Goal: Task Accomplishment & Management: Manage account settings

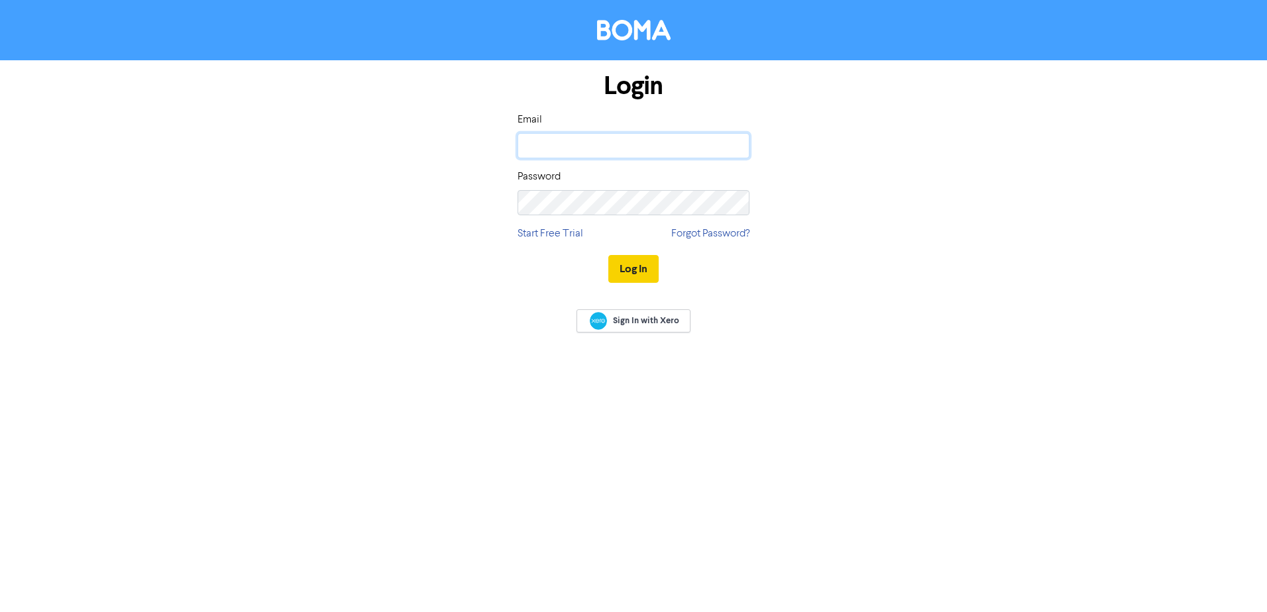
type input "[EMAIL_ADDRESS][DOMAIN_NAME]"
click at [635, 266] on button "Log In" at bounding box center [633, 269] width 50 height 28
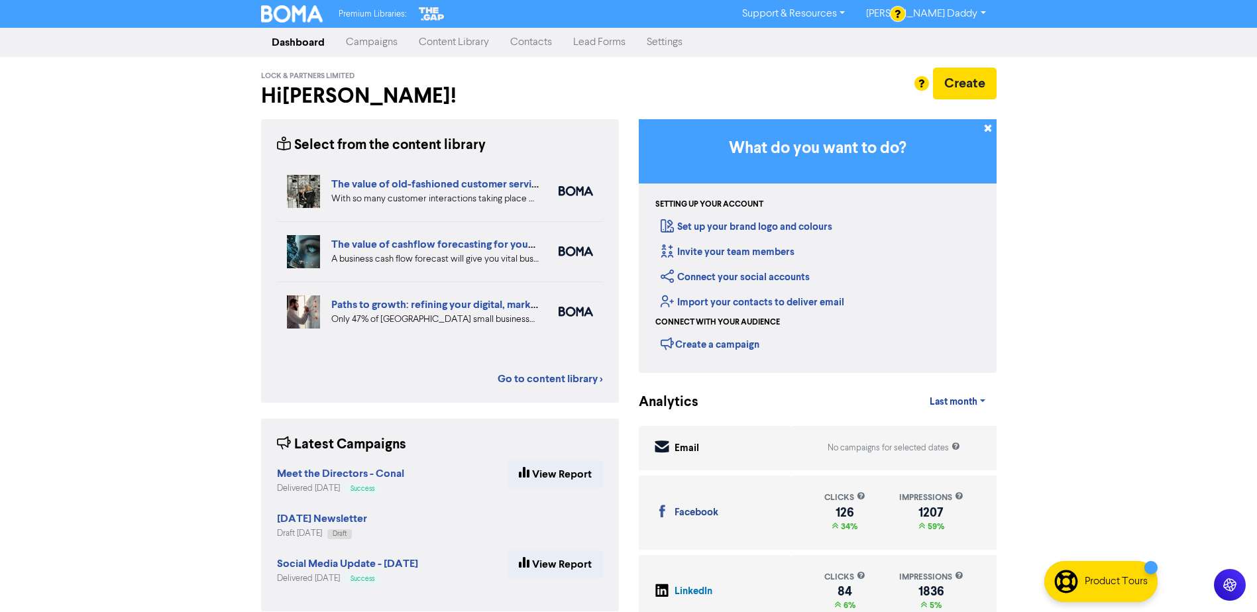
click at [369, 50] on link "Campaigns" at bounding box center [371, 42] width 73 height 27
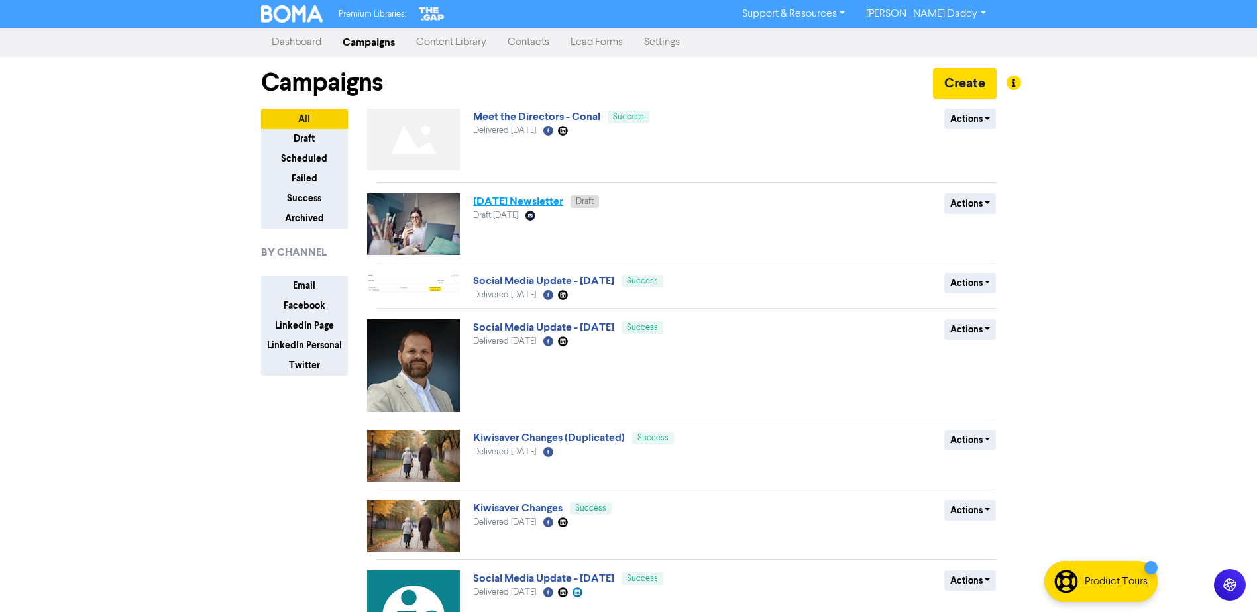
click at [523, 201] on link "[DATE] Newsletter" at bounding box center [518, 201] width 90 height 13
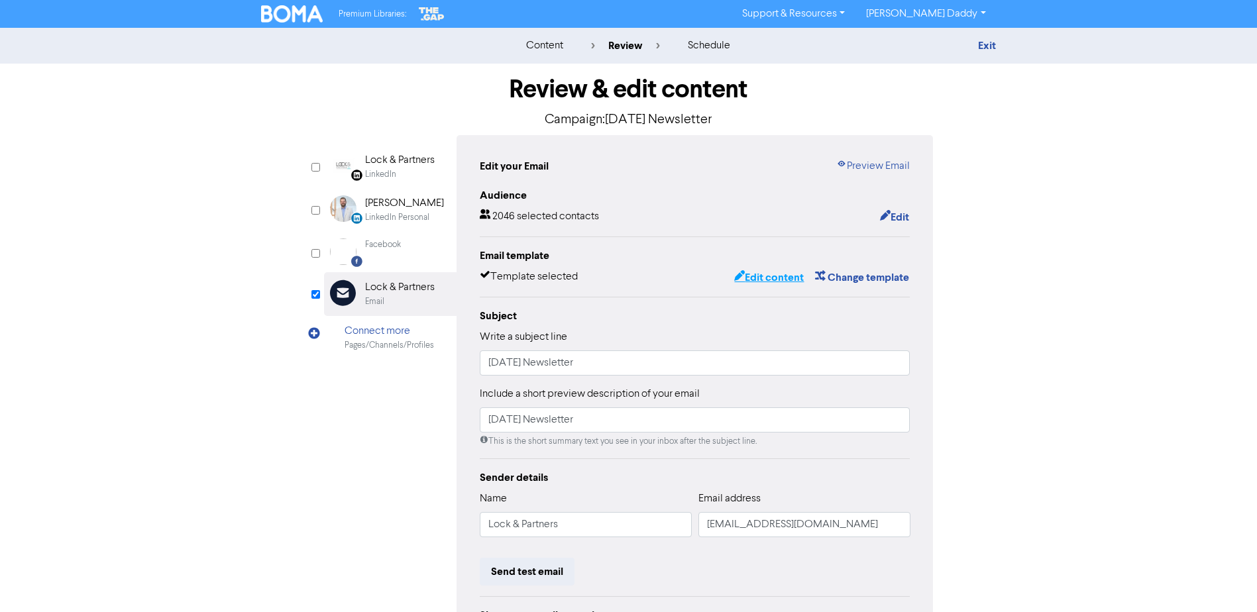
click at [783, 285] on button "Edit content" at bounding box center [769, 277] width 71 height 17
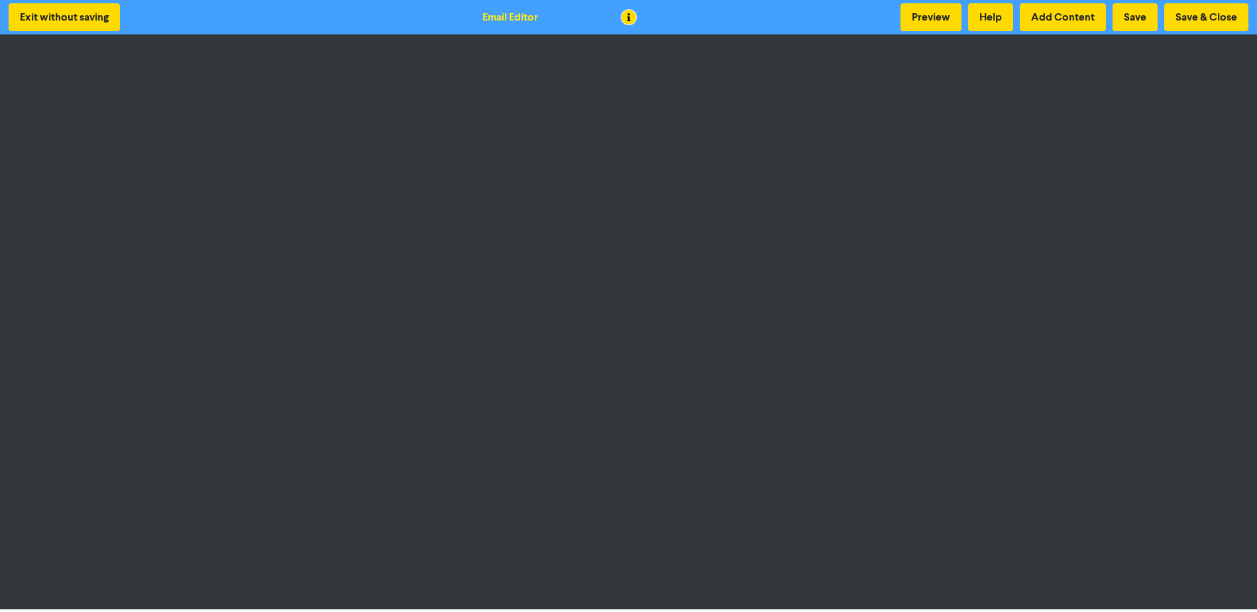
scroll to position [1, 0]
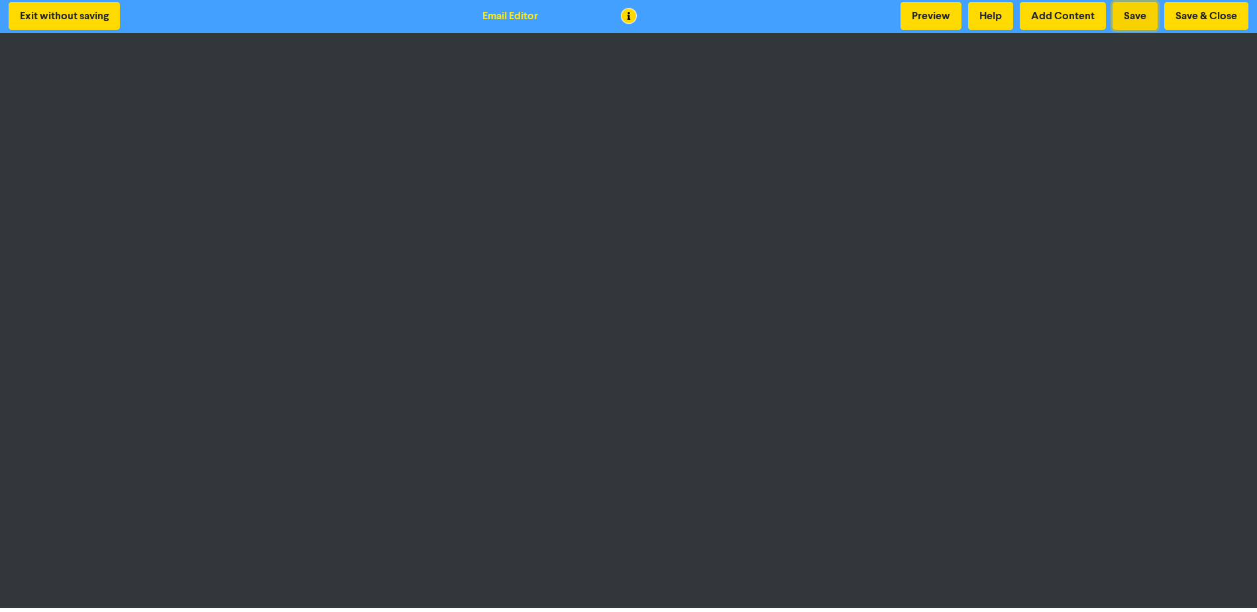
click at [1133, 19] on button "Save" at bounding box center [1135, 16] width 45 height 28
click at [1143, 14] on button "Save" at bounding box center [1135, 16] width 45 height 28
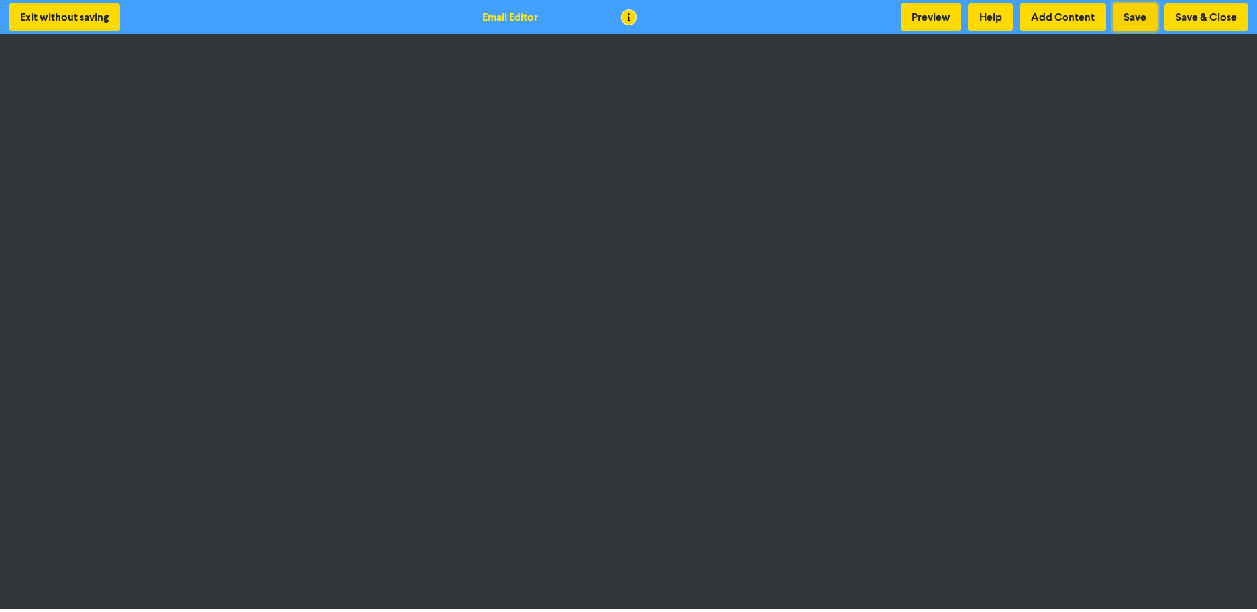
click at [1136, 11] on button "Save" at bounding box center [1135, 17] width 45 height 28
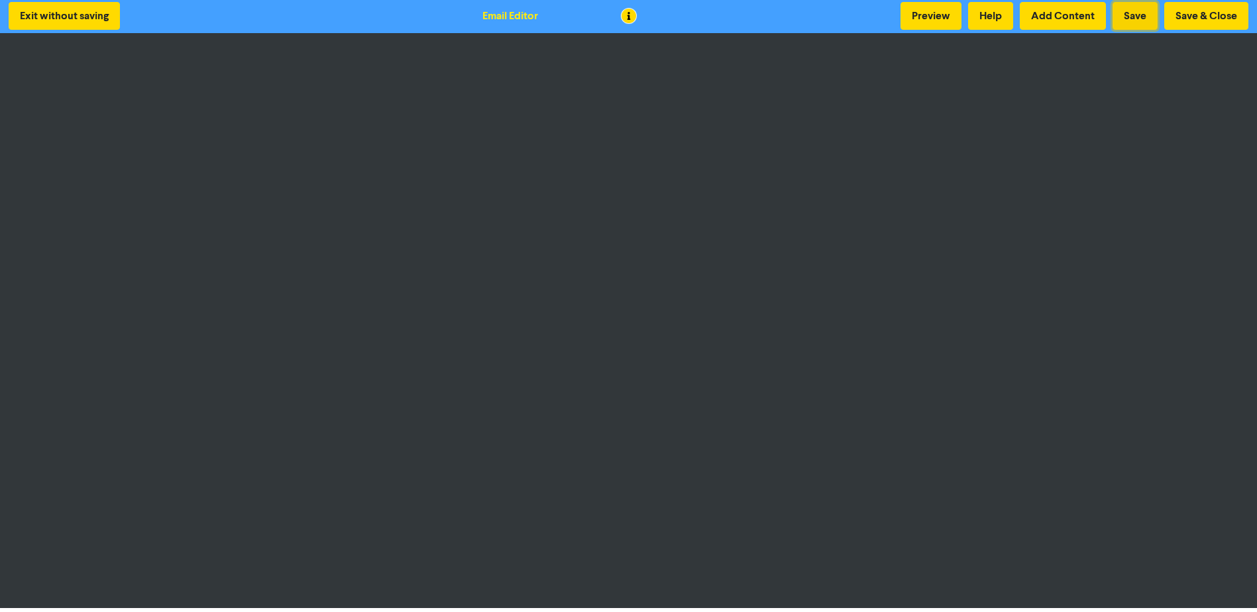
click at [1135, 10] on button "Save" at bounding box center [1135, 16] width 45 height 28
click at [1135, 5] on button "Save" at bounding box center [1135, 16] width 45 height 28
click at [915, 21] on button "Preview" at bounding box center [931, 16] width 61 height 28
click at [1137, 17] on button "Save" at bounding box center [1135, 16] width 45 height 28
click at [1168, 21] on button "Save & Close" at bounding box center [1206, 16] width 84 height 28
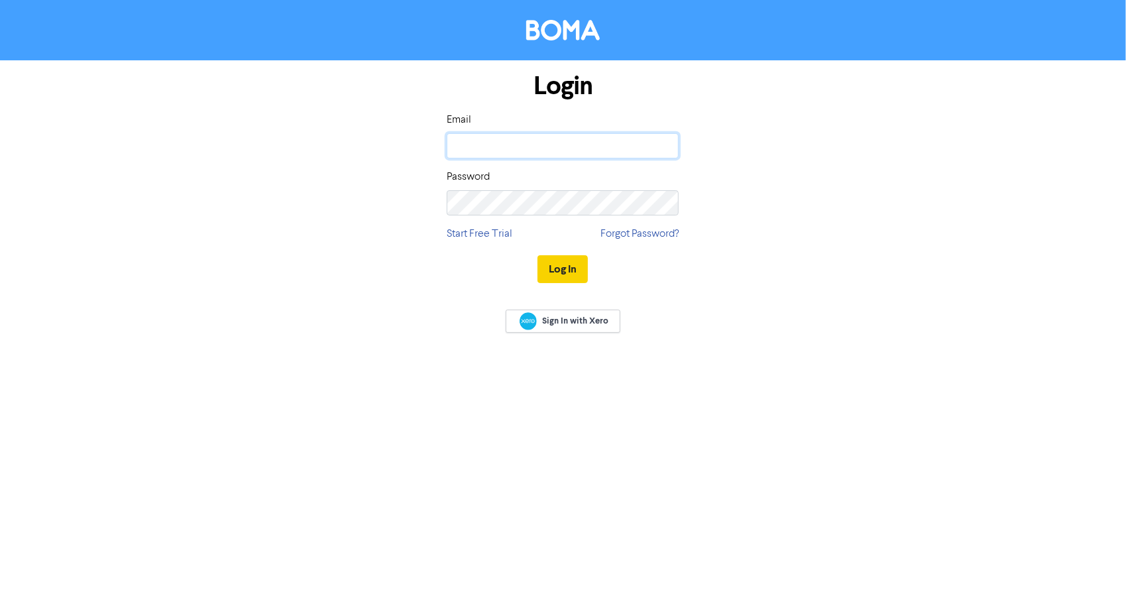
type input "[EMAIL_ADDRESS][DOMAIN_NAME]"
click at [563, 271] on button "Log In" at bounding box center [562, 269] width 50 height 28
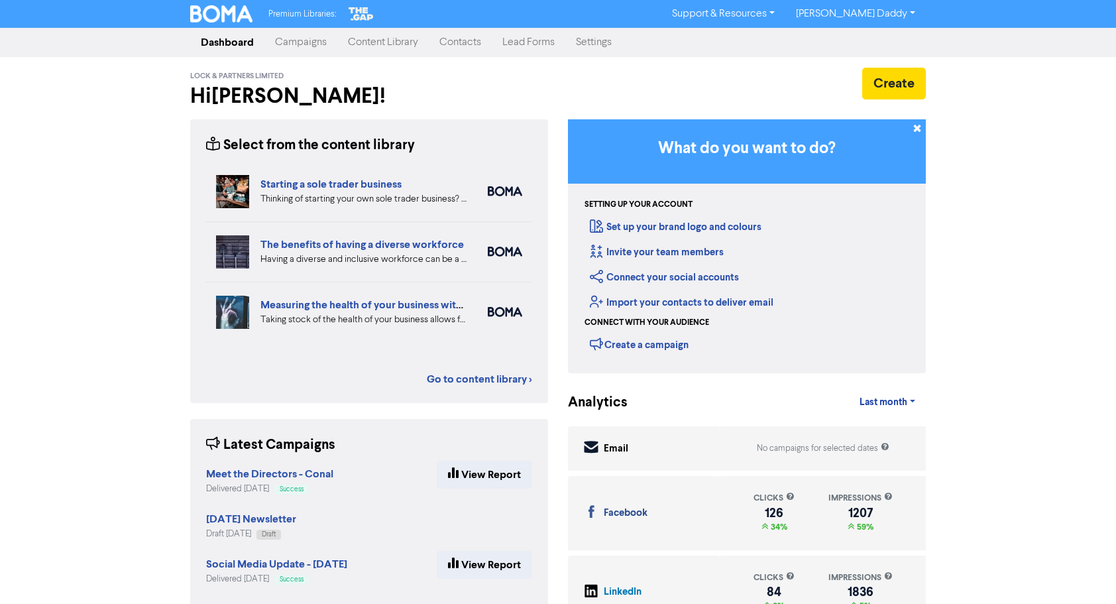
click at [302, 42] on link "Campaigns" at bounding box center [300, 42] width 73 height 27
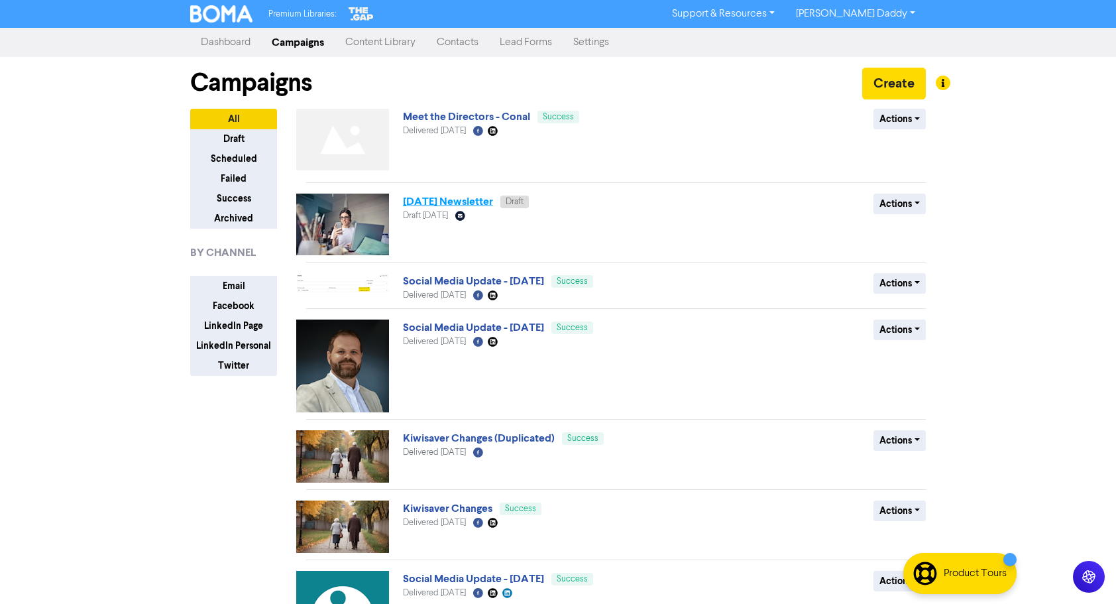
click at [424, 206] on link "[DATE] Newsletter" at bounding box center [448, 201] width 90 height 13
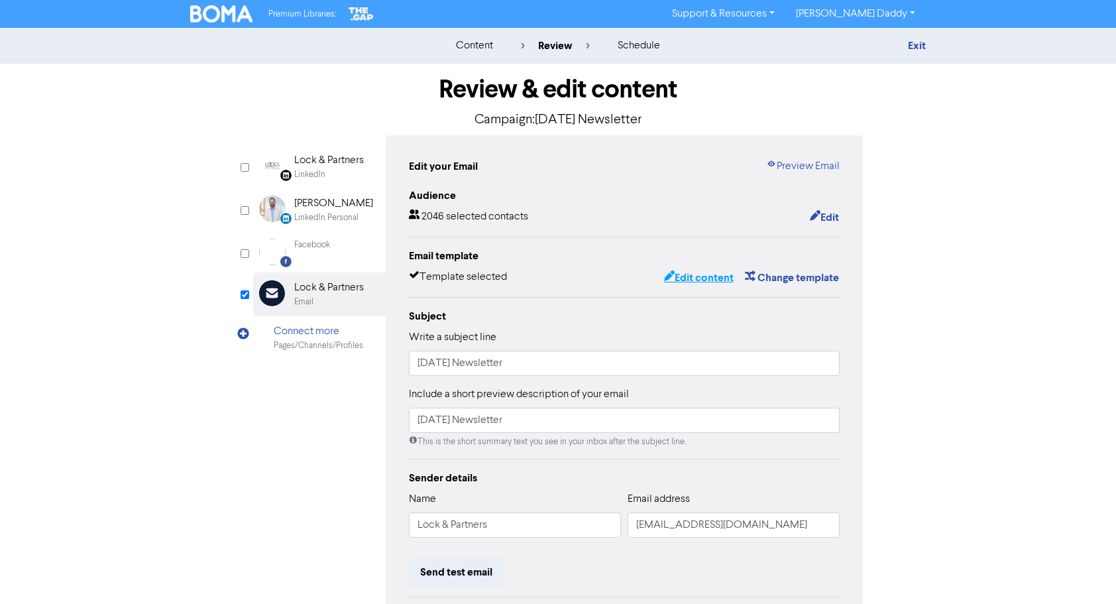
click at [683, 281] on button "Edit content" at bounding box center [698, 277] width 71 height 17
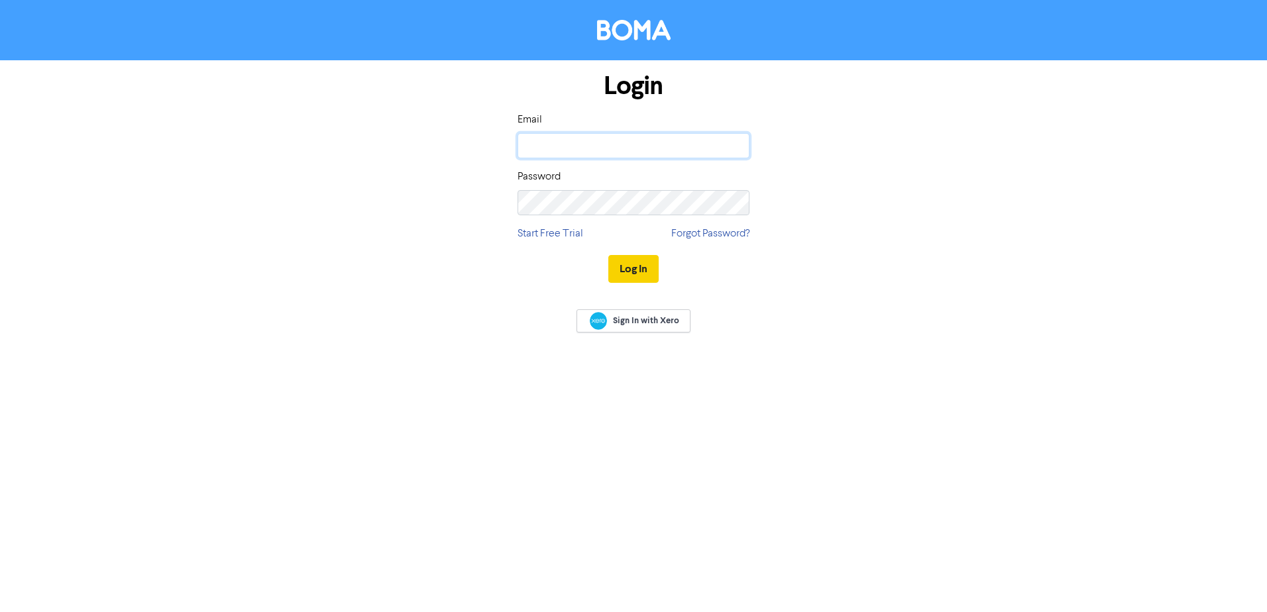
type input "[EMAIL_ADDRESS][DOMAIN_NAME]"
click at [625, 274] on button "Log In" at bounding box center [633, 269] width 50 height 28
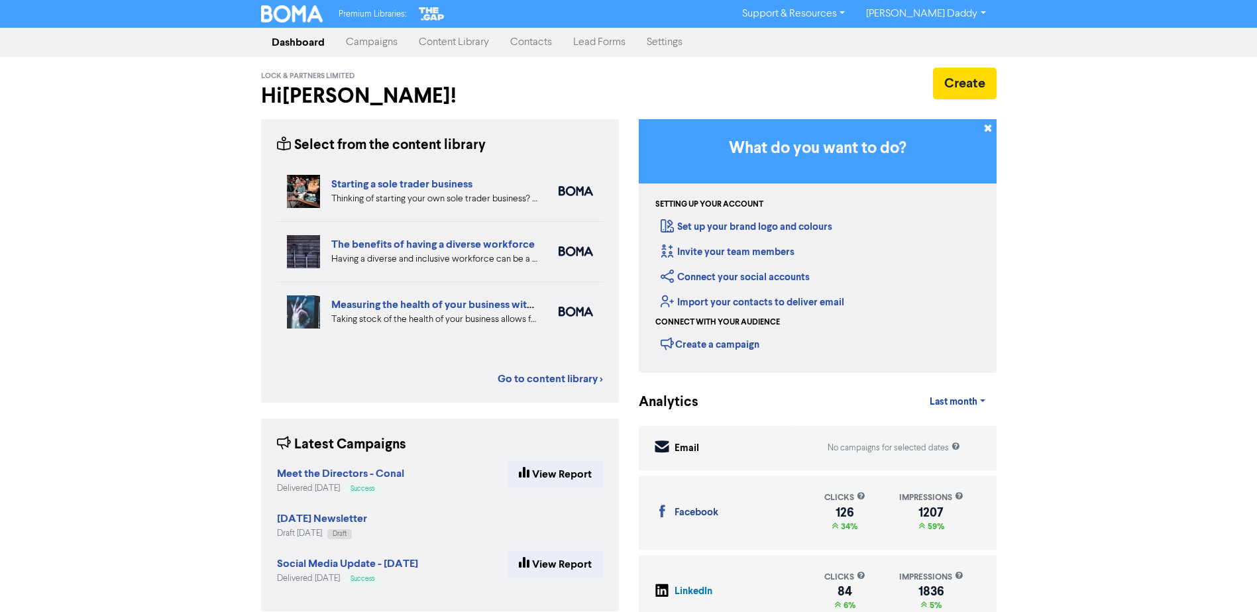
click at [359, 52] on link "Campaigns" at bounding box center [371, 42] width 73 height 27
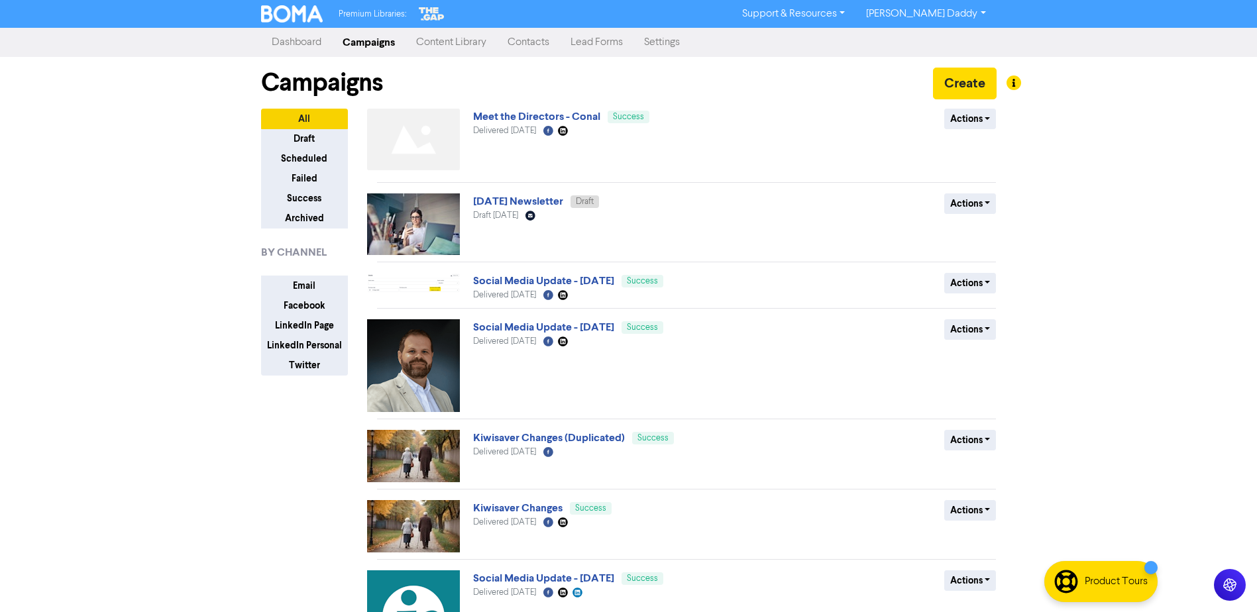
click at [421, 208] on img at bounding box center [413, 225] width 93 height 62
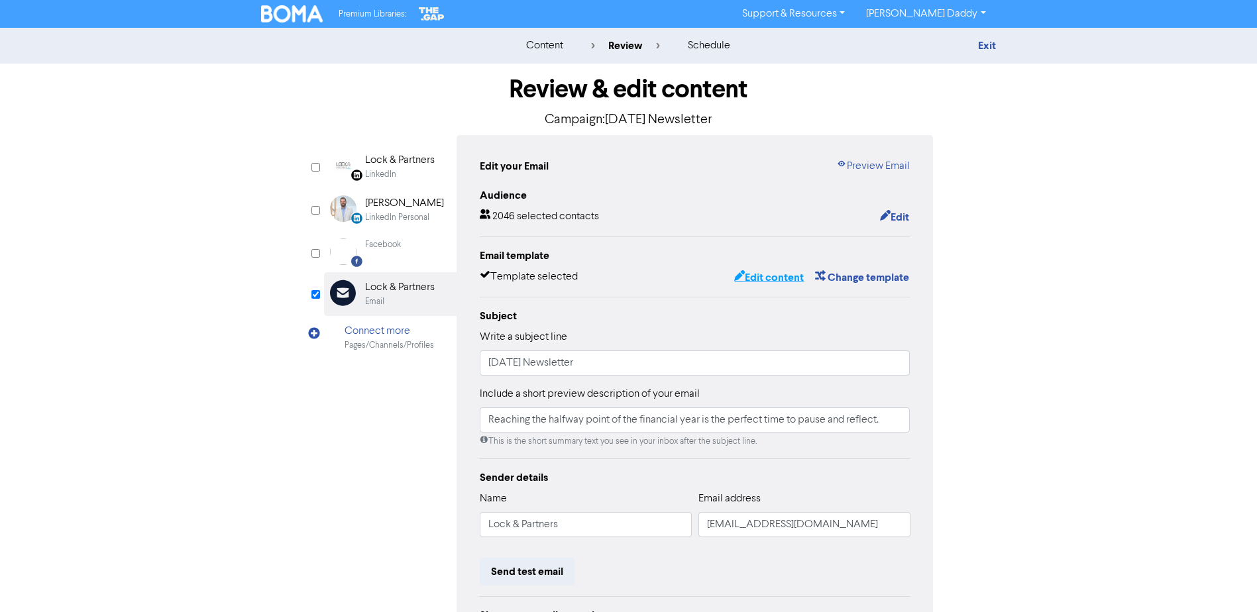
click at [783, 278] on button "Edit content" at bounding box center [769, 277] width 71 height 17
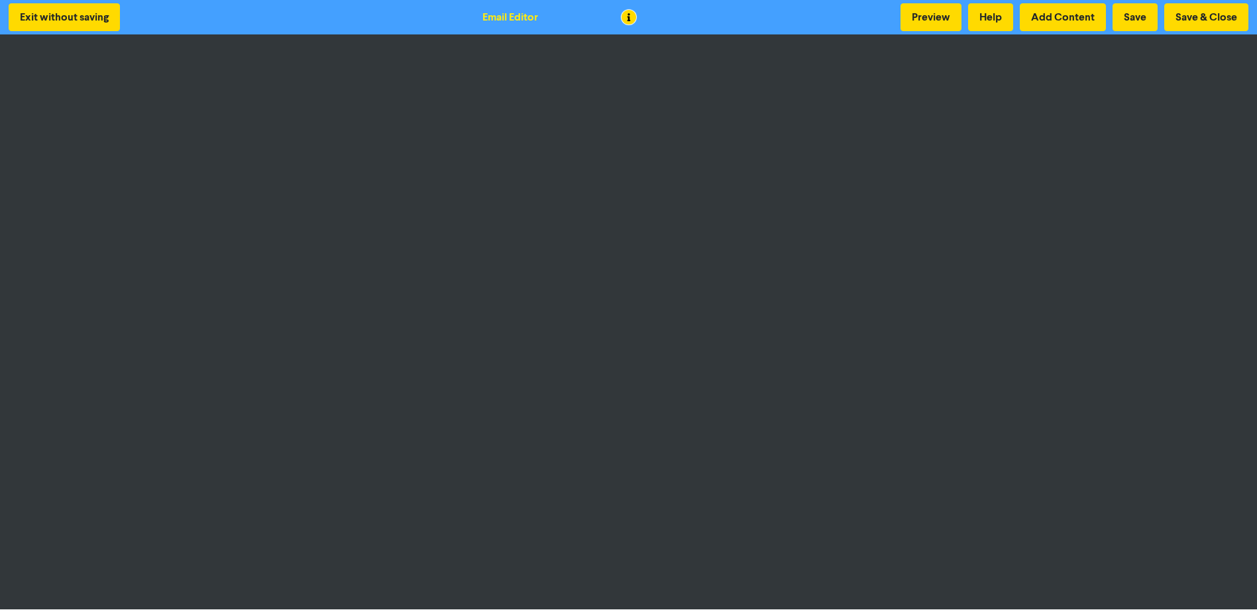
scroll to position [1, 0]
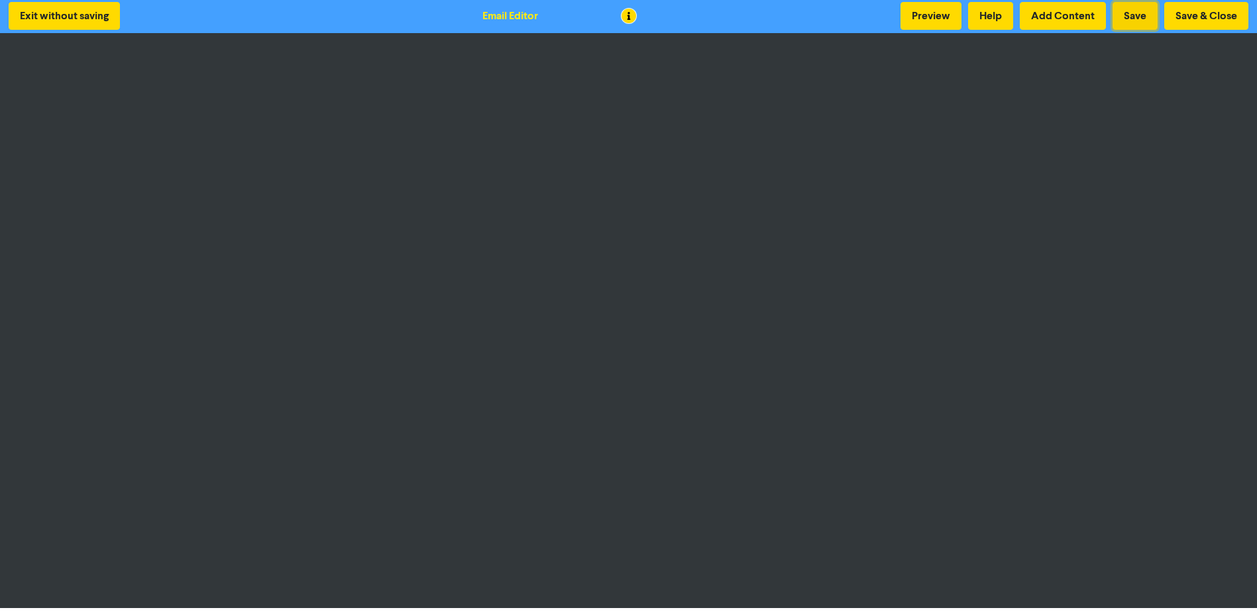
click at [1137, 9] on button "Save" at bounding box center [1135, 16] width 45 height 28
click at [914, 26] on button "Preview" at bounding box center [931, 16] width 61 height 28
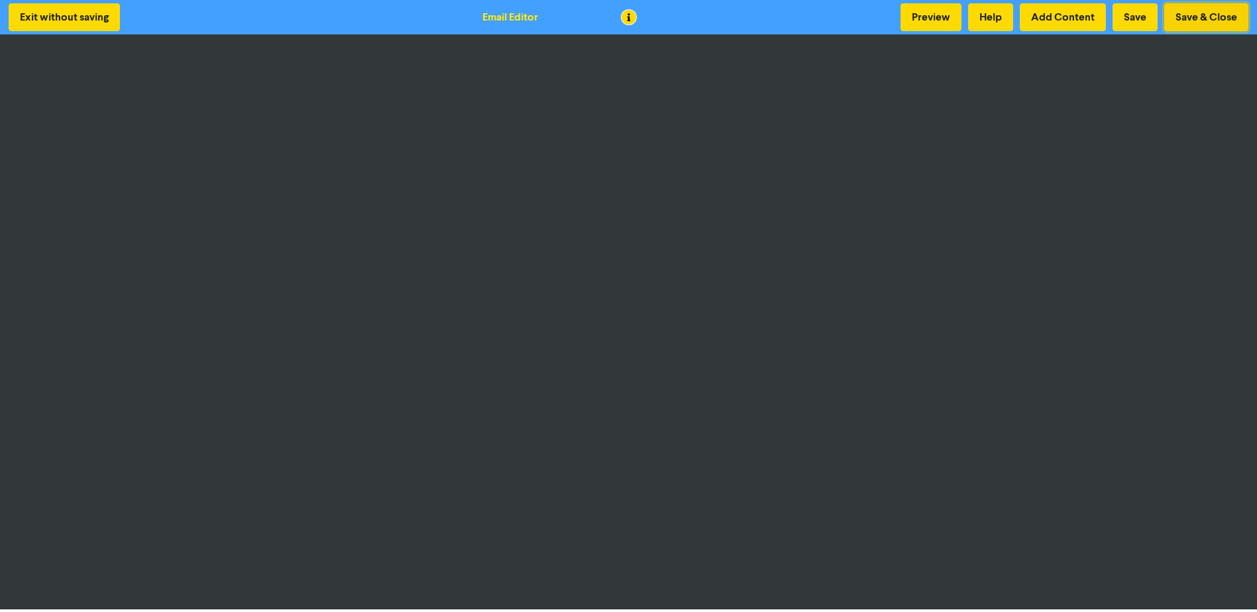
click at [1185, 21] on button "Save & Close" at bounding box center [1206, 17] width 84 height 28
click at [1223, 16] on button "Save & Close" at bounding box center [1206, 17] width 84 height 28
